Goal: Task Accomplishment & Management: Use online tool/utility

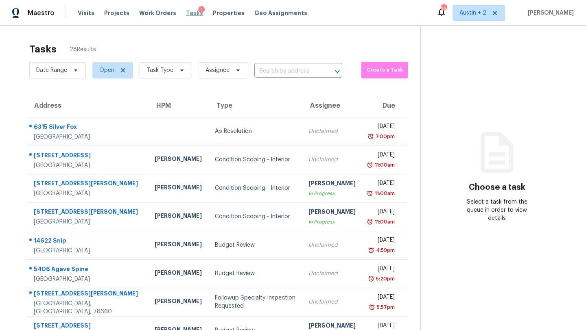
click at [186, 13] on span "Tasks" at bounding box center [194, 13] width 17 height 6
click at [187, 13] on span "Tasks" at bounding box center [194, 13] width 17 height 6
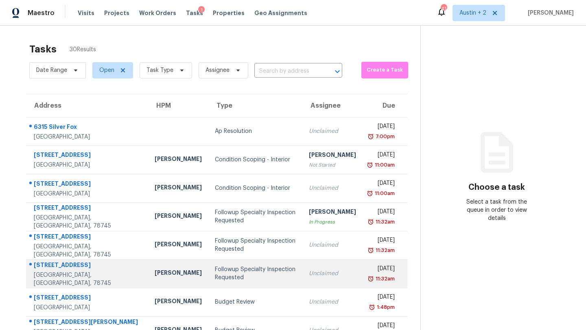
scroll to position [93, 0]
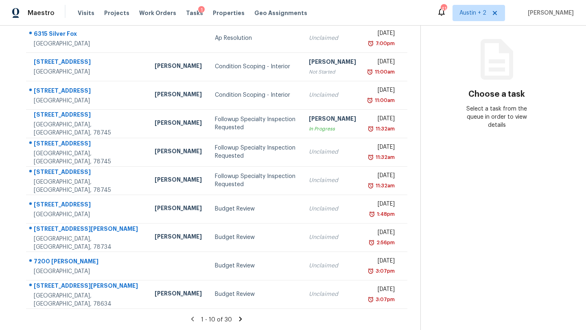
click at [239, 321] on icon at bounding box center [240, 319] width 3 height 4
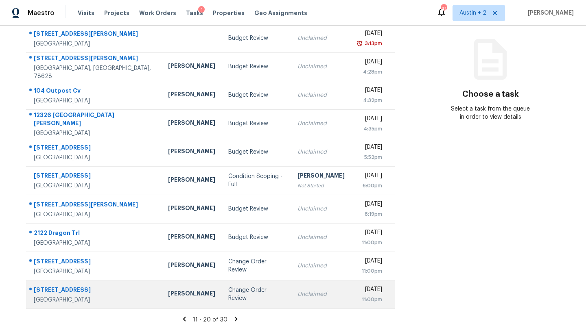
click at [228, 295] on div "Change Order Review" at bounding box center [256, 294] width 56 height 16
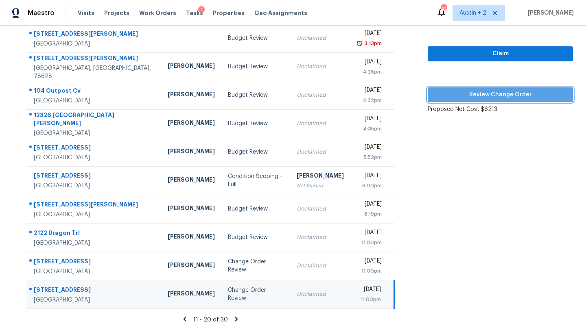
click at [471, 98] on span "Review Change Order" at bounding box center [500, 95] width 132 height 10
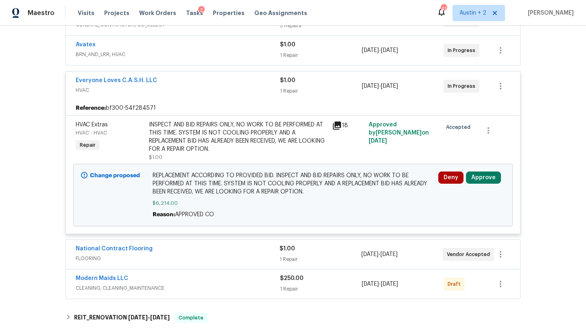
scroll to position [176, 0]
click at [482, 173] on button "Approve" at bounding box center [483, 177] width 35 height 12
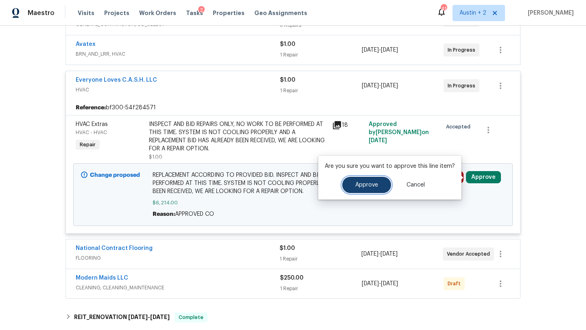
click at [365, 183] on span "Approve" at bounding box center [366, 185] width 23 height 6
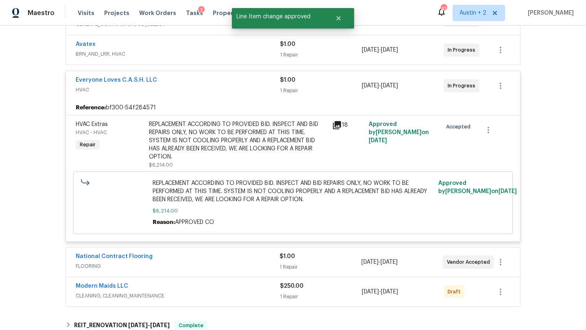
click at [229, 293] on span "CLEANING, CLEANING_MAINTENANCE" at bounding box center [178, 296] width 204 height 8
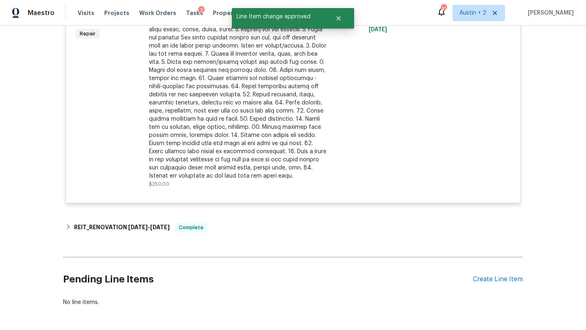
scroll to position [501, 0]
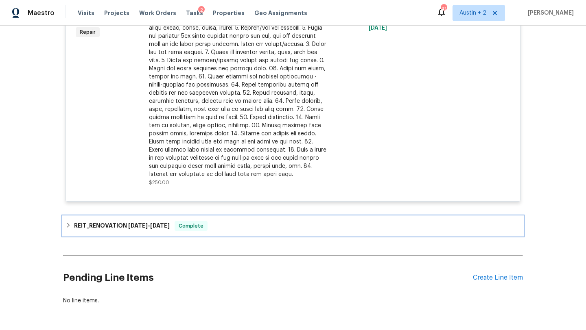
click at [260, 231] on div "REIT_RENOVATION [DATE] - [DATE] Complete" at bounding box center [293, 226] width 460 height 20
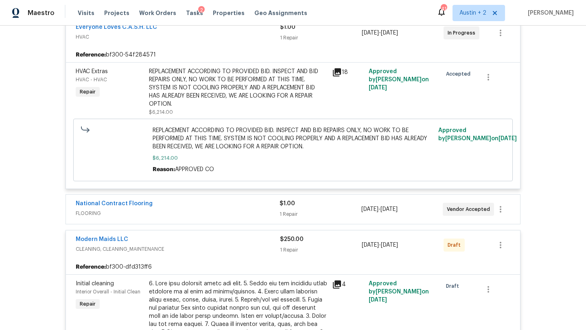
scroll to position [0, 0]
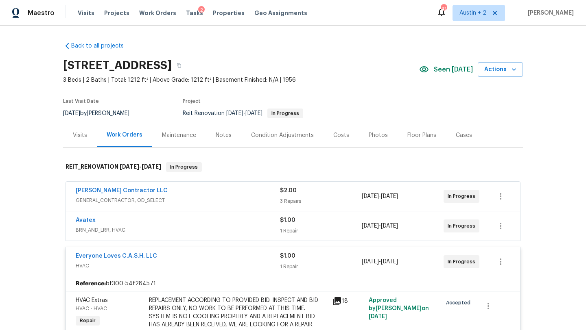
click at [338, 135] on div "Costs" at bounding box center [341, 135] width 16 height 8
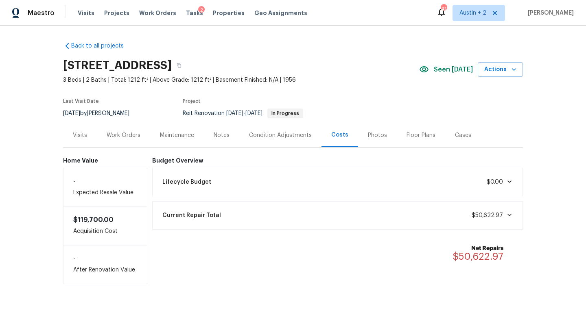
click at [132, 133] on div "Work Orders" at bounding box center [124, 135] width 34 height 8
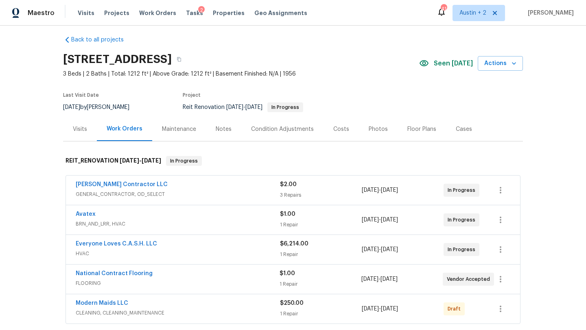
scroll to position [1, 0]
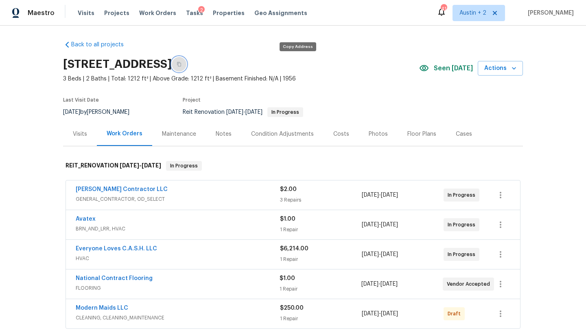
click at [181, 62] on icon "button" at bounding box center [179, 64] width 4 height 4
click at [218, 133] on div "Notes" at bounding box center [224, 134] width 16 height 8
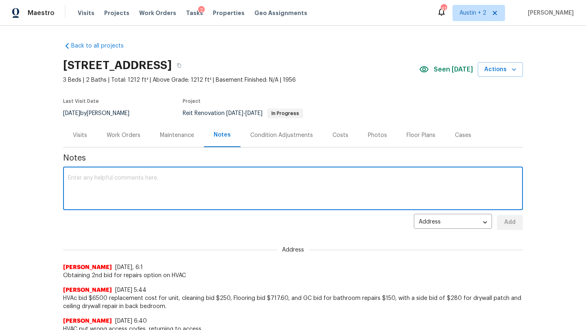
click at [164, 194] on textarea at bounding box center [293, 189] width 450 height 28
paste textarea "[URL][DOMAIN_NAME]"
type textarea "****[URL][DOMAIN_NAME]"
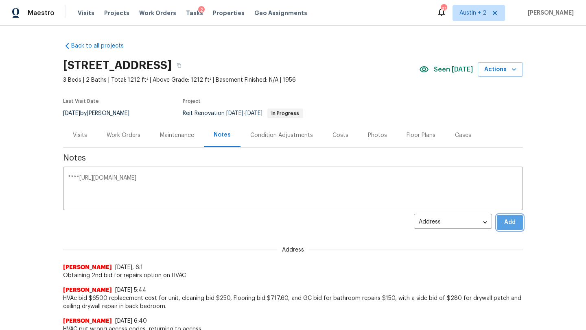
click at [509, 223] on span "Add" at bounding box center [509, 223] width 13 height 10
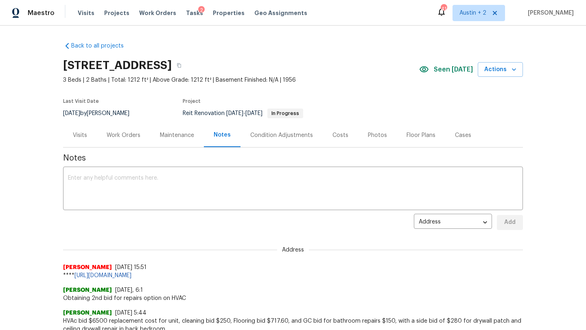
click at [119, 137] on div "Work Orders" at bounding box center [124, 135] width 34 height 8
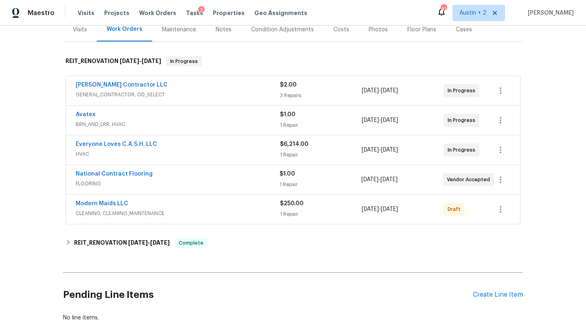
scroll to position [110, 0]
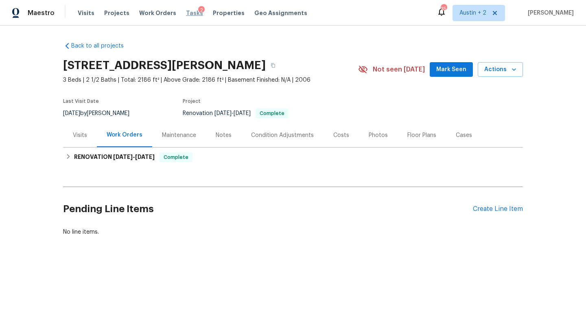
click at [186, 11] on span "Tasks" at bounding box center [194, 13] width 17 height 6
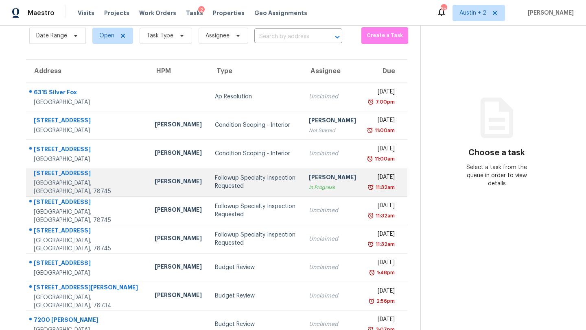
scroll to position [46, 0]
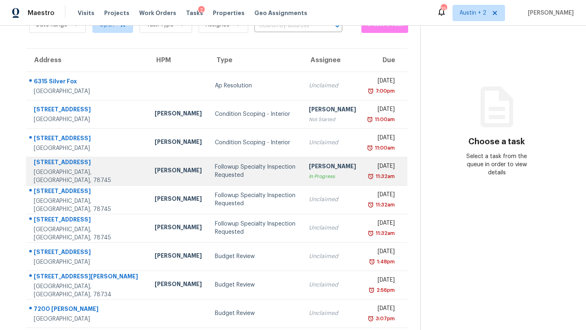
click at [215, 178] on div "Followup Specialty Inspection Requested" at bounding box center [255, 171] width 81 height 16
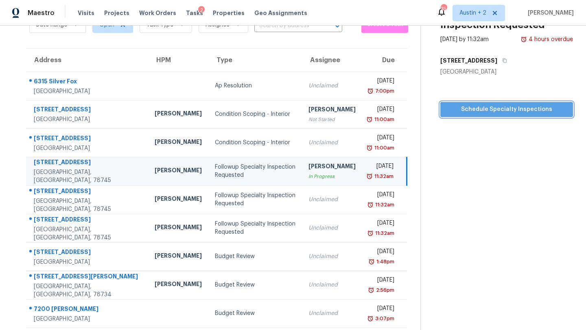
click at [474, 108] on span "Schedule Specialty Inspections" at bounding box center [507, 110] width 120 height 10
